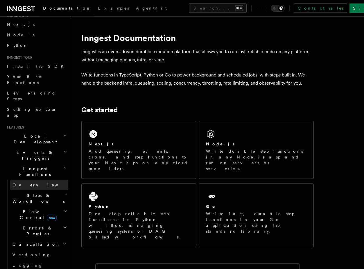
scroll to position [36, 0]
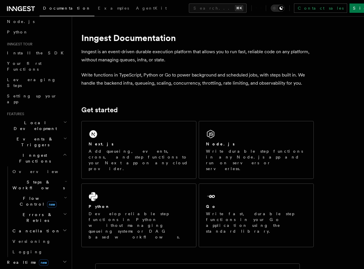
click at [28, 179] on span "Steps & Workflows" at bounding box center [37, 185] width 55 height 12
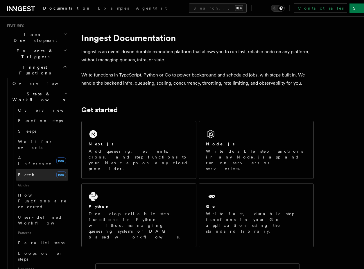
scroll to position [119, 0]
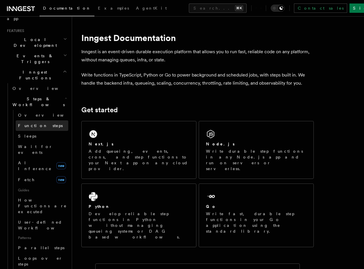
click at [42, 123] on span "Function steps" at bounding box center [40, 125] width 45 height 5
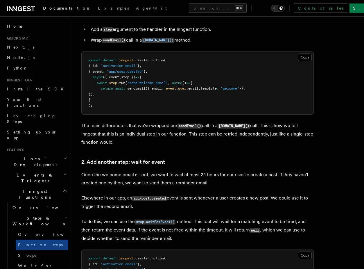
scroll to position [1001, 0]
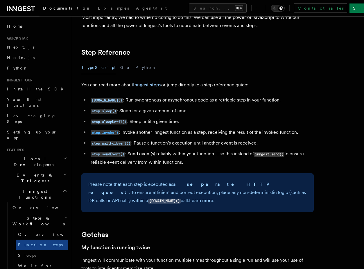
click at [114, 134] on code "step.invoke()" at bounding box center [105, 132] width 28 height 5
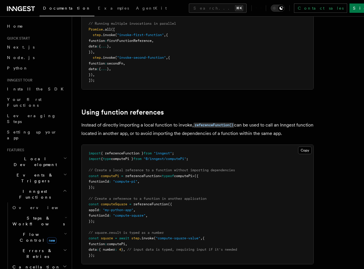
scroll to position [782, 0]
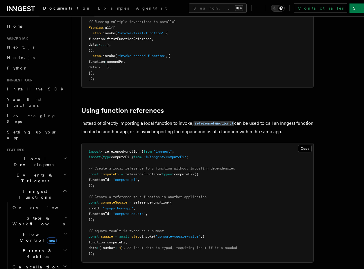
click at [128, 172] on span "referenceFunction" at bounding box center [142, 174] width 35 height 4
drag, startPoint x: 128, startPoint y: 120, endPoint x: 124, endPoint y: 133, distance: 13.2
click at [124, 143] on pre "import { referenceFunction } from "inngest" ; import { type computePi } from "@…" at bounding box center [198, 202] width 232 height 119
copy code "referenceFunction < typeof computePi>({ functionId : "compute-pi" , });"
